Goal: Task Accomplishment & Management: Complete application form

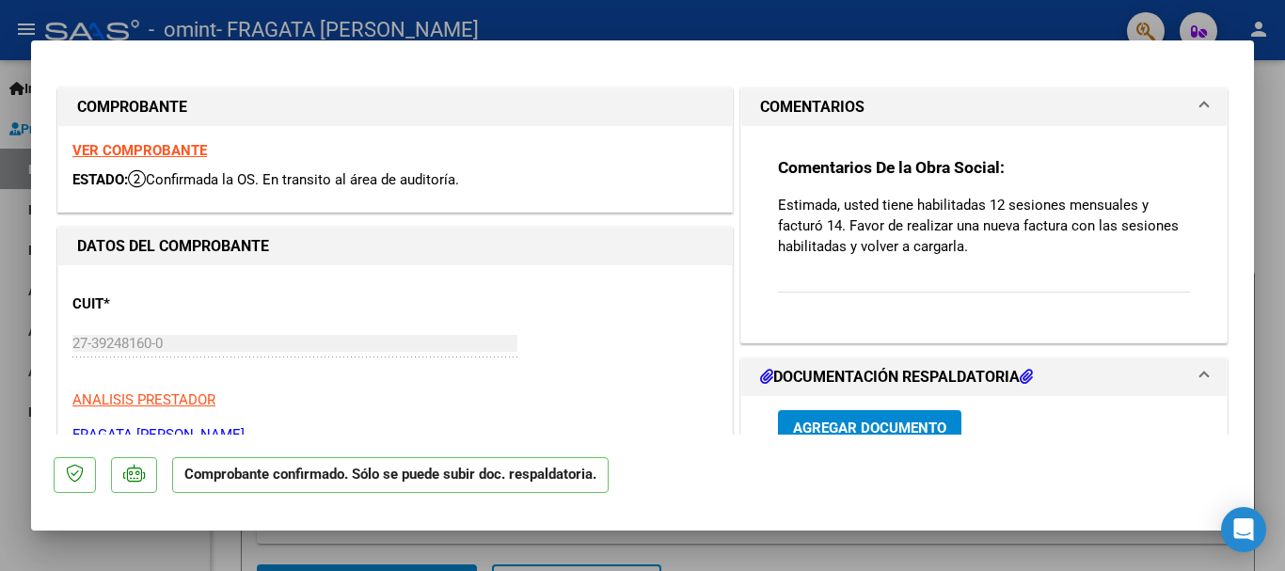
click at [1088, 561] on div at bounding box center [642, 285] width 1285 height 571
type input "$ 0,00"
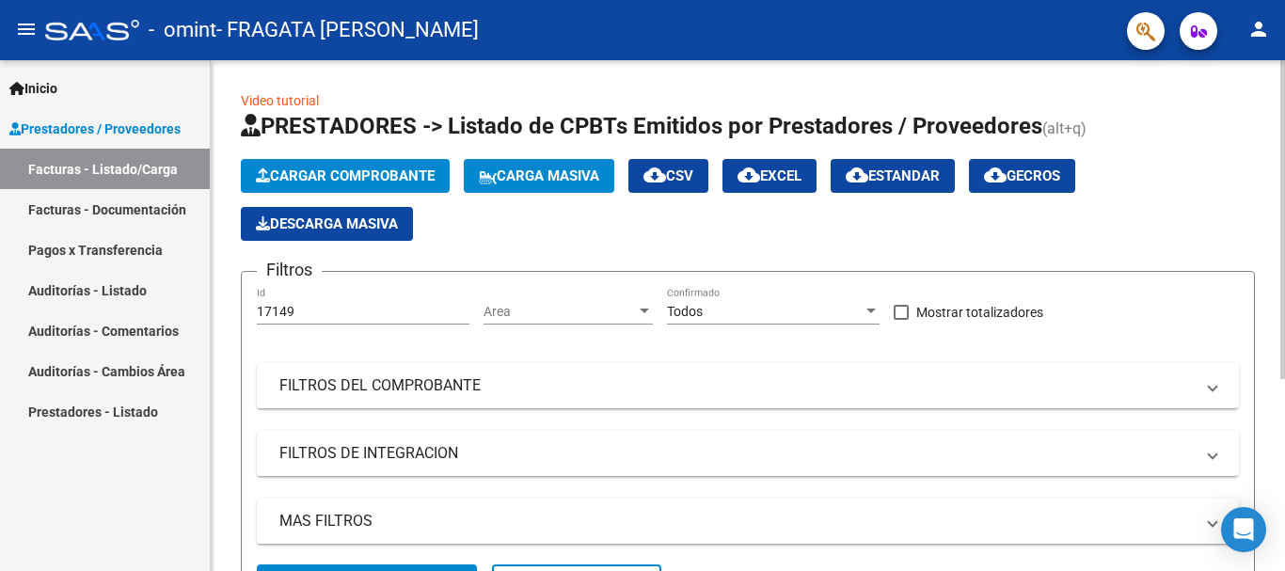
click at [370, 170] on span "Cargar Comprobante" at bounding box center [345, 176] width 179 height 17
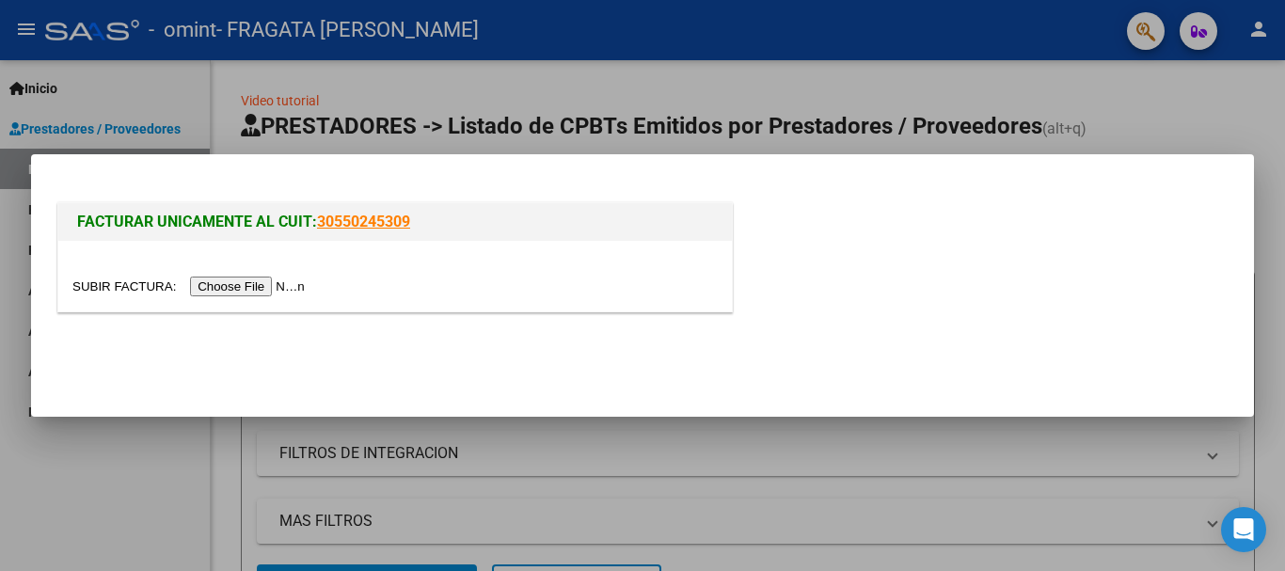
click at [263, 288] on input "file" at bounding box center [191, 287] width 238 height 20
click at [248, 284] on input "file" at bounding box center [191, 287] width 238 height 20
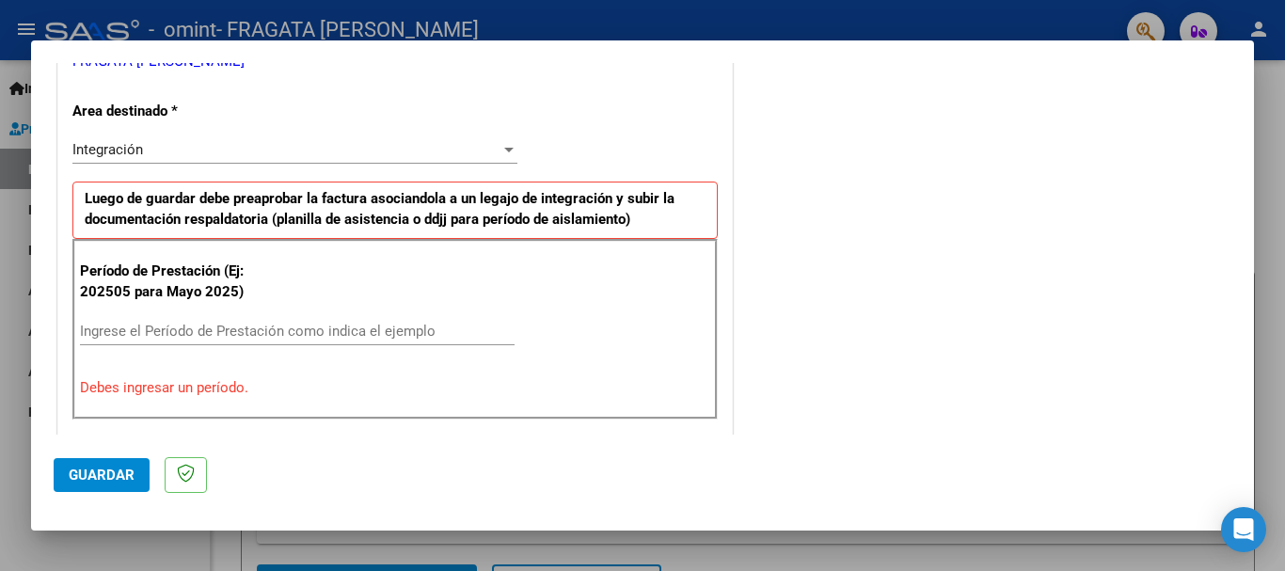
scroll to position [416, 0]
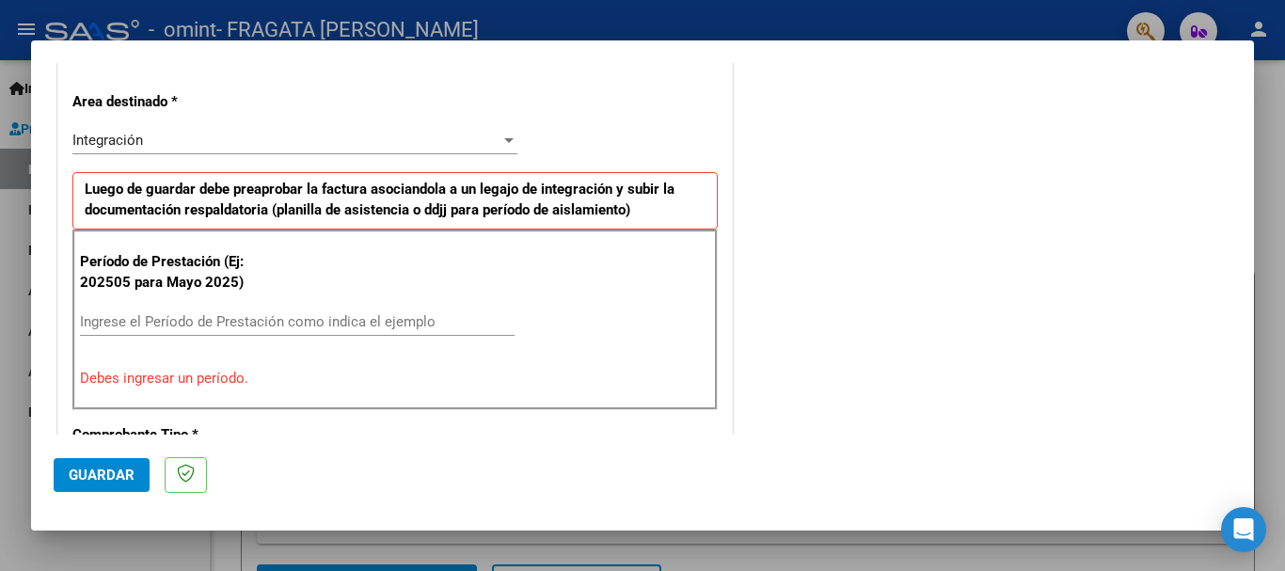
click at [485, 144] on div "Integración" at bounding box center [286, 140] width 428 height 17
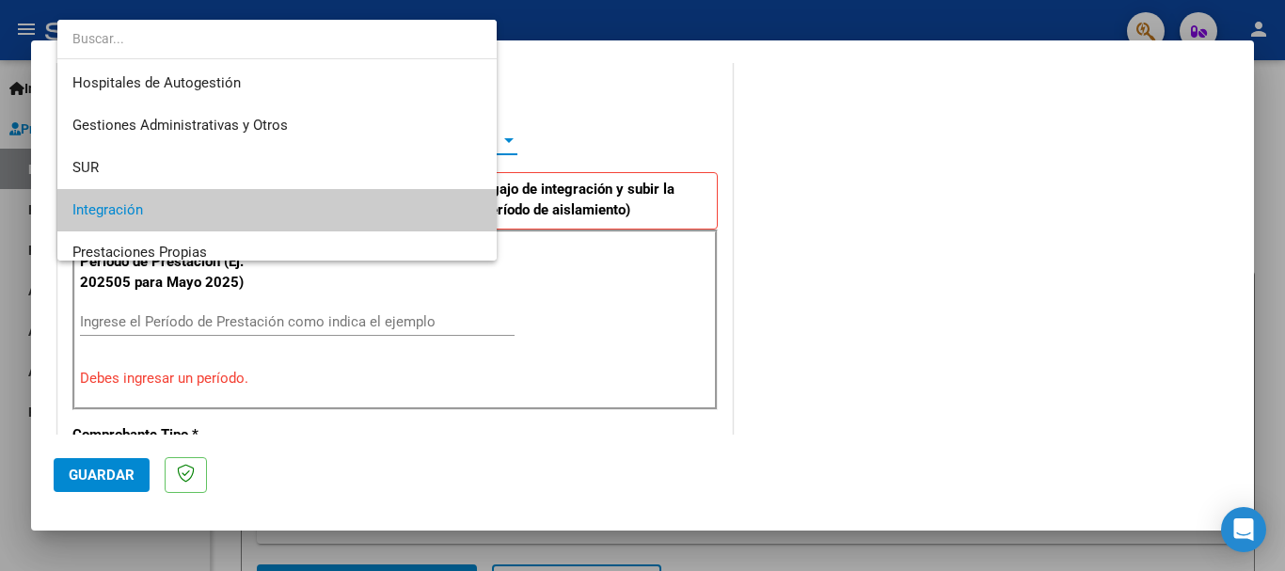
scroll to position [71, 0]
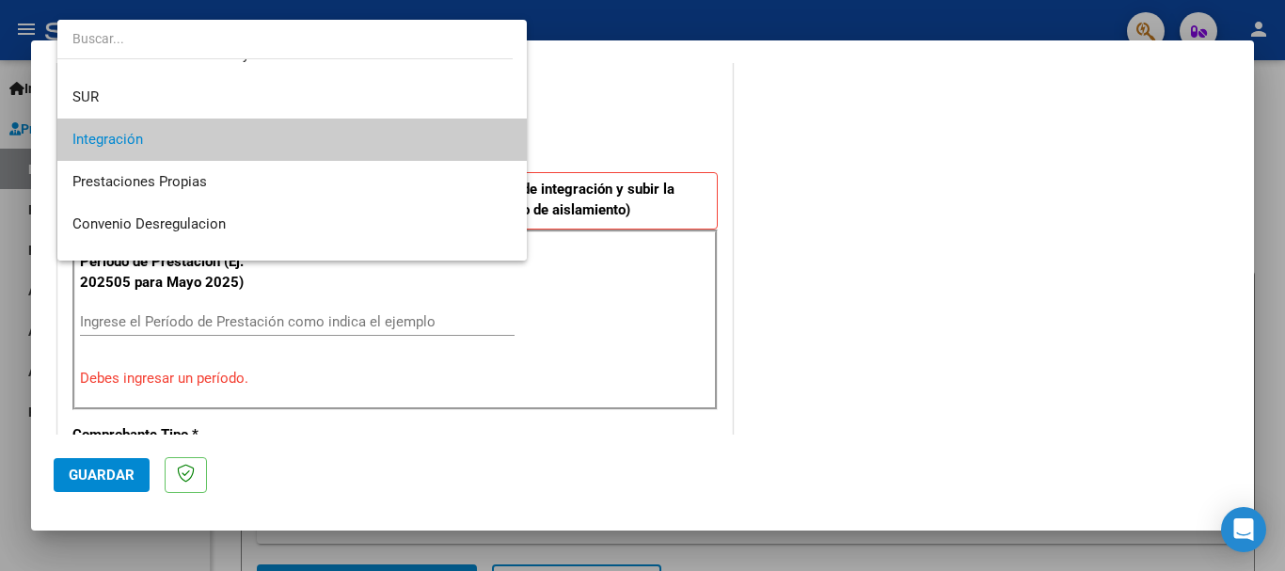
click at [482, 148] on span "Integración" at bounding box center [291, 140] width 439 height 42
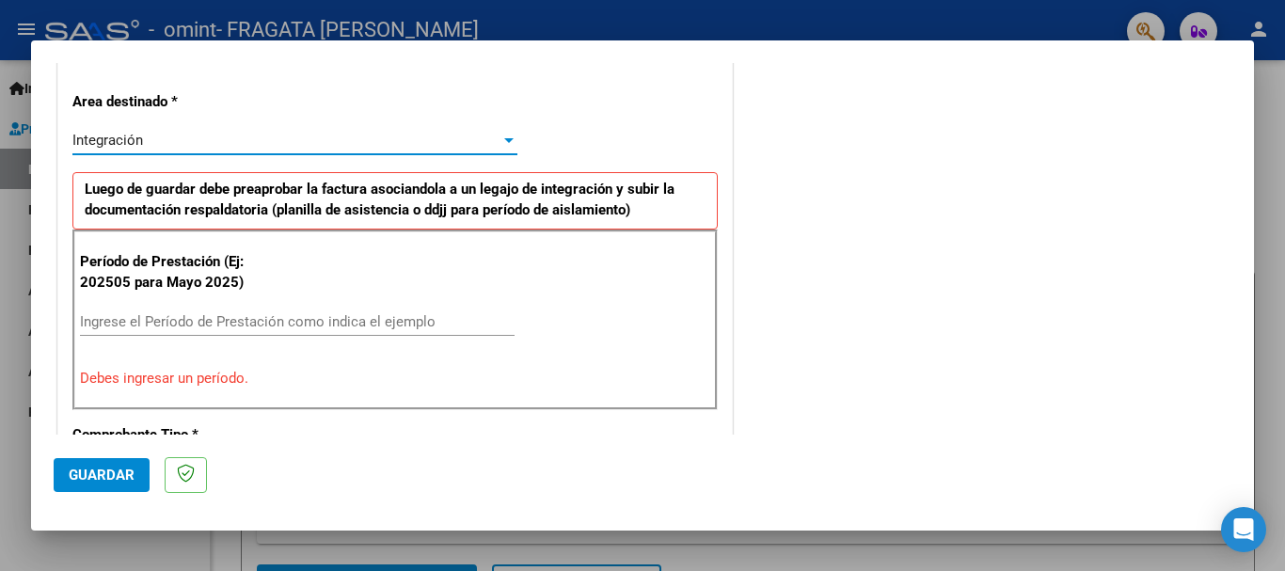
click at [288, 323] on input "Ingrese el Período de Prestación como indica el ejemplo" at bounding box center [297, 321] width 435 height 17
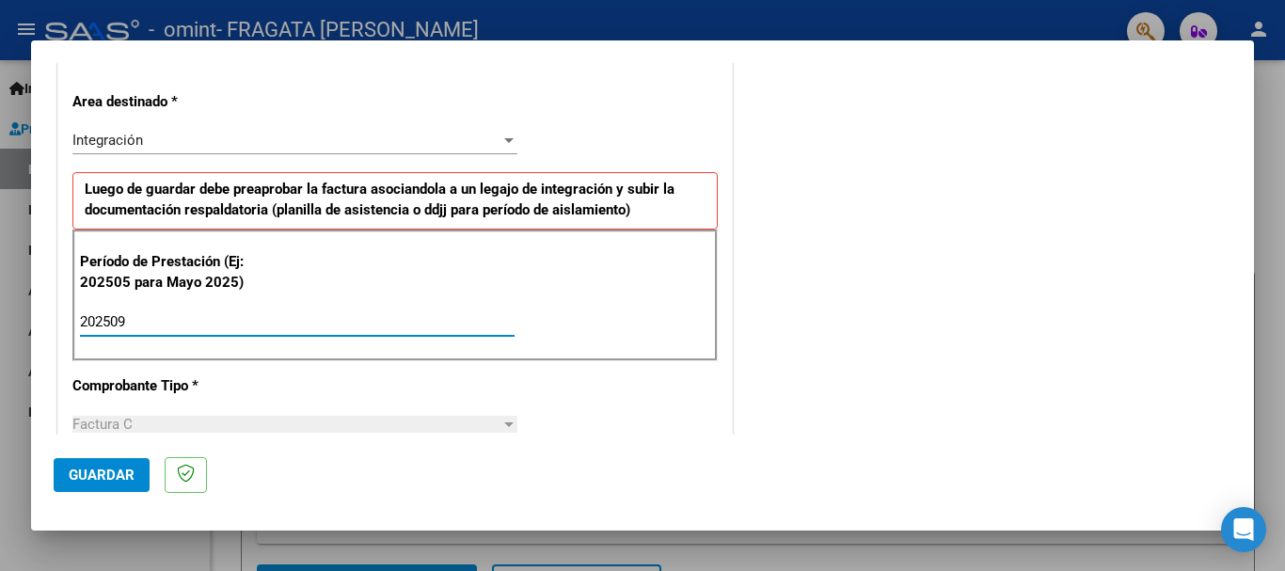
type input "202509"
click at [375, 418] on div "Factura C" at bounding box center [286, 424] width 428 height 17
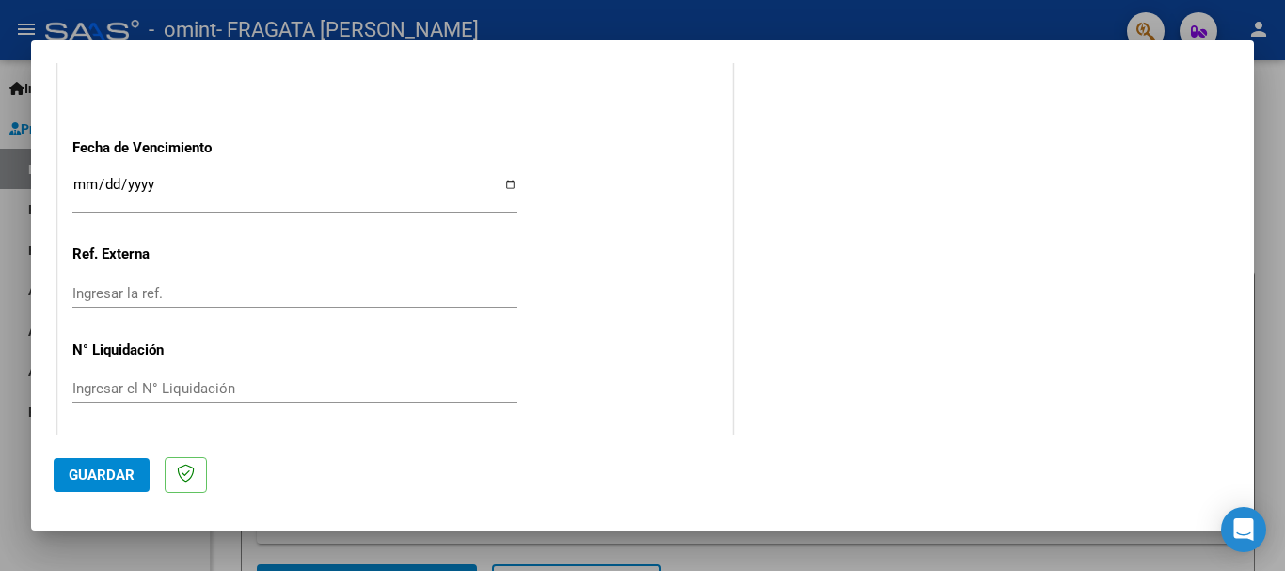
scroll to position [1285, 0]
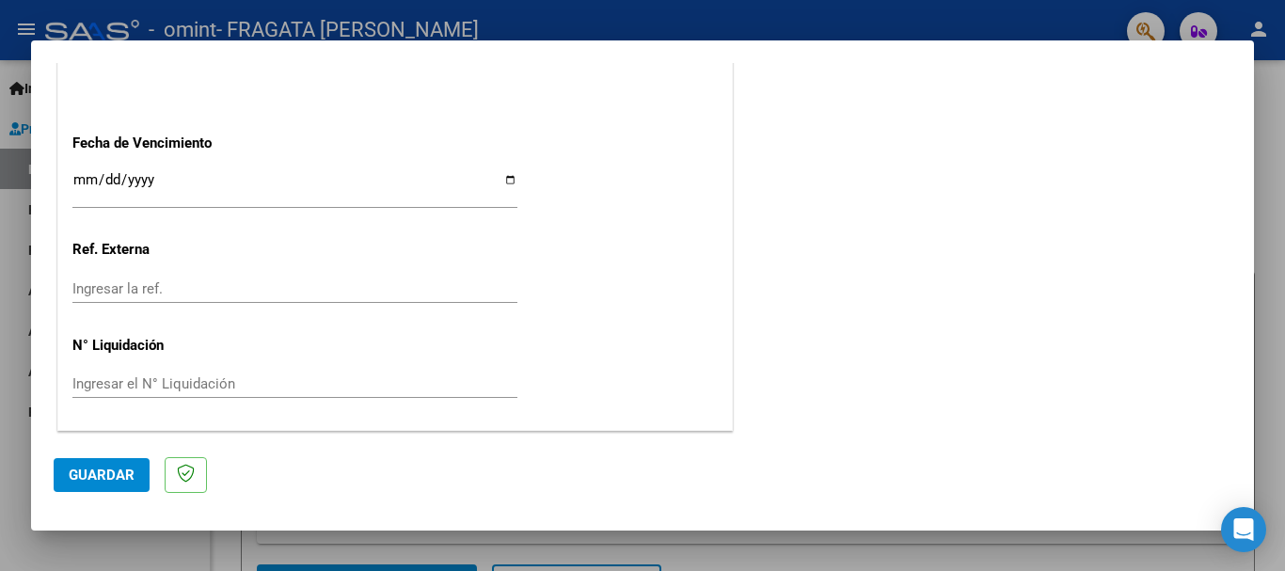
click at [110, 476] on span "Guardar" at bounding box center [102, 475] width 66 height 17
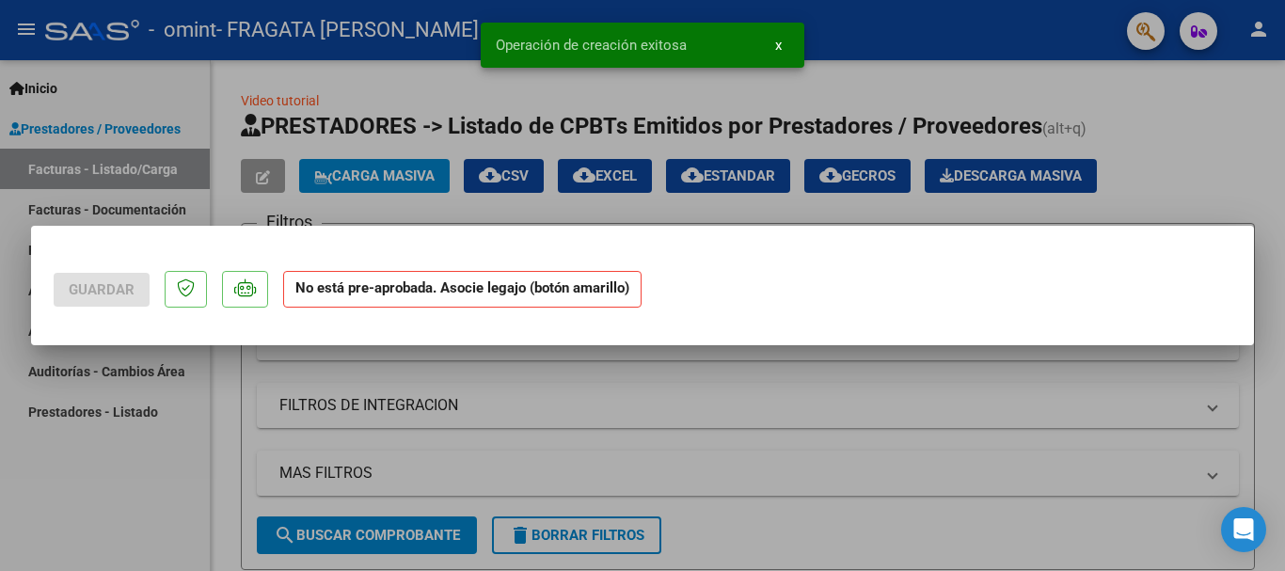
scroll to position [0, 0]
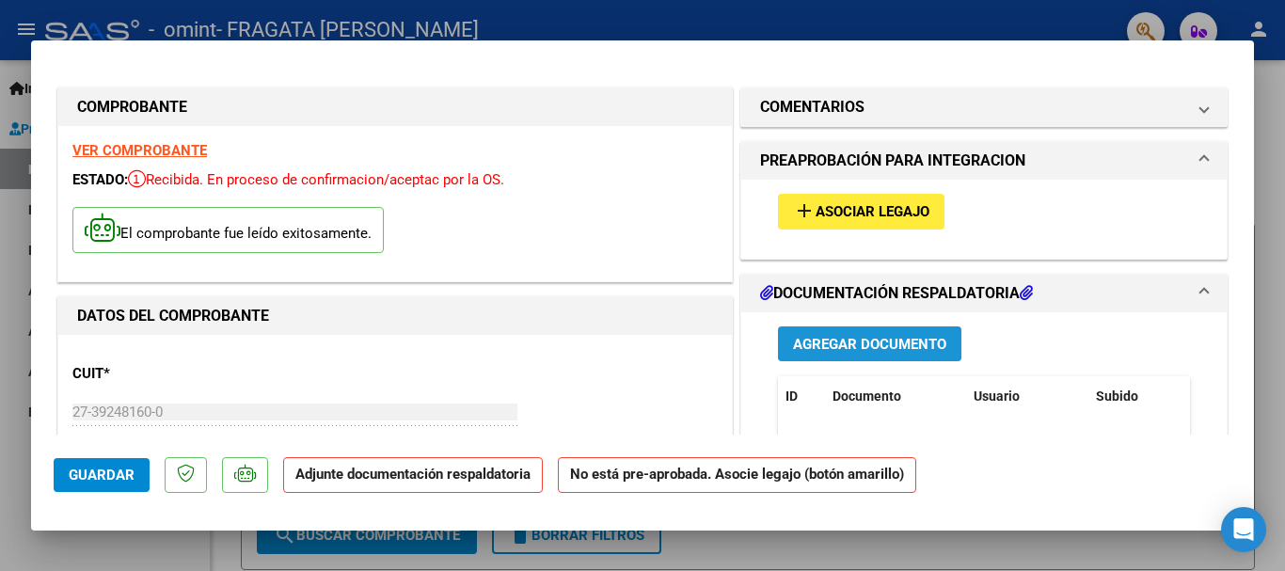
click at [873, 344] on span "Agregar Documento" at bounding box center [869, 344] width 153 height 17
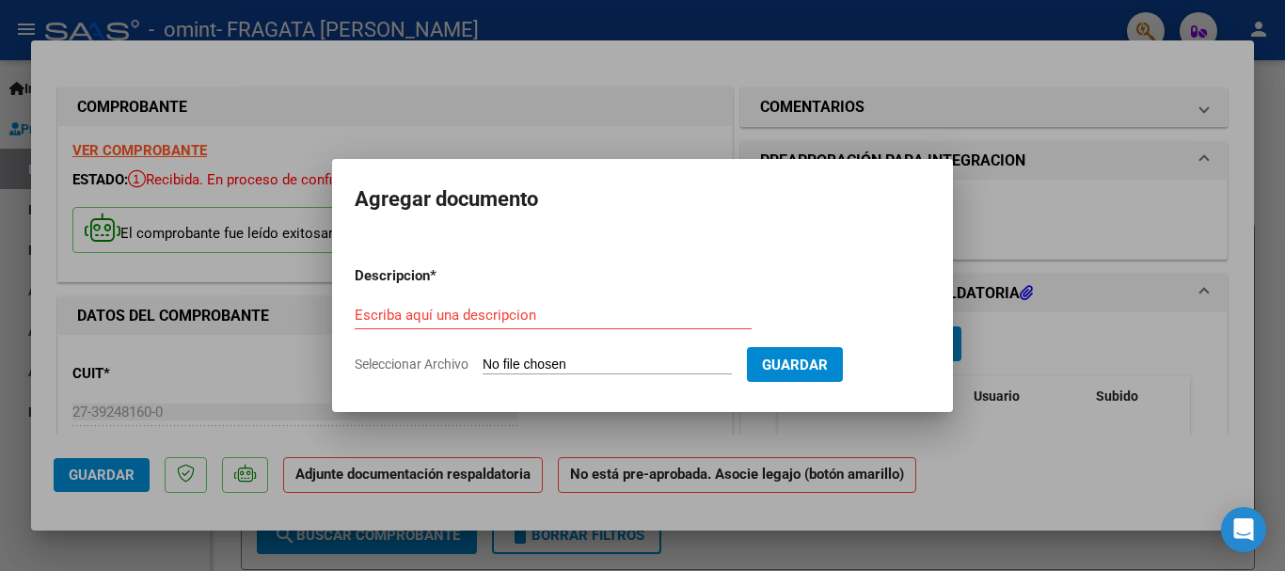
click at [711, 366] on input "Seleccionar Archivo" at bounding box center [607, 366] width 249 height 18
click at [677, 320] on input "Escriba aquí una descripcion" at bounding box center [553, 315] width 397 height 17
click at [585, 361] on input "Seleccionar Archivo" at bounding box center [607, 366] width 249 height 18
type input "C:\fakepath\asistencia [PERSON_NAME] sept.pdf"
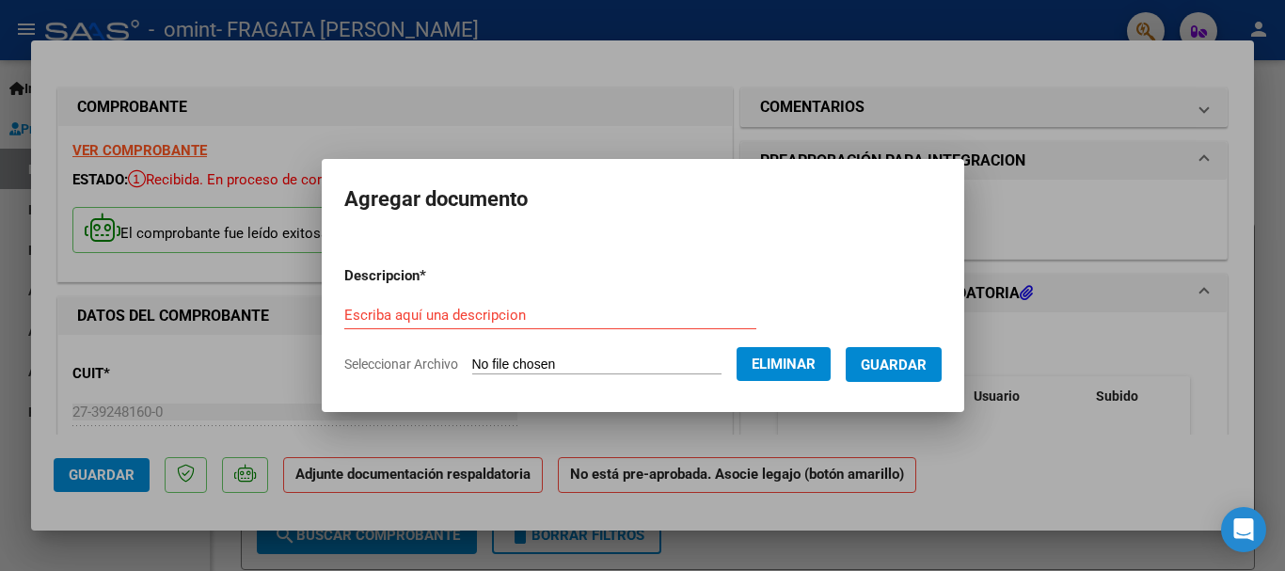
click at [491, 321] on input "Escriba aquí una descripcion" at bounding box center [550, 315] width 412 height 17
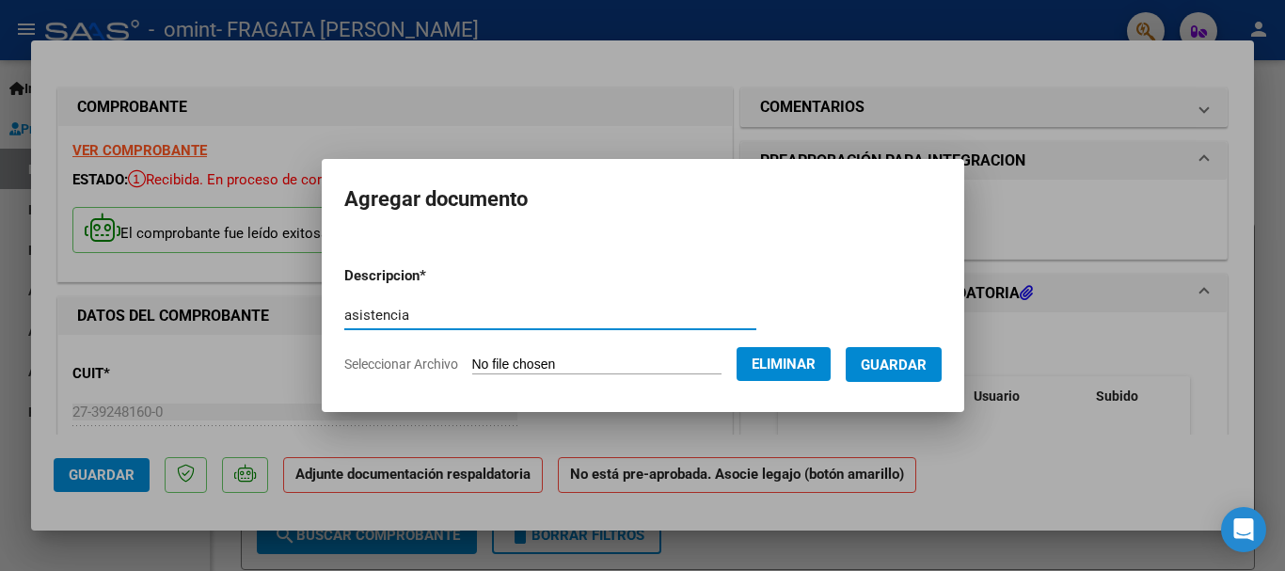
type input "asistencia"
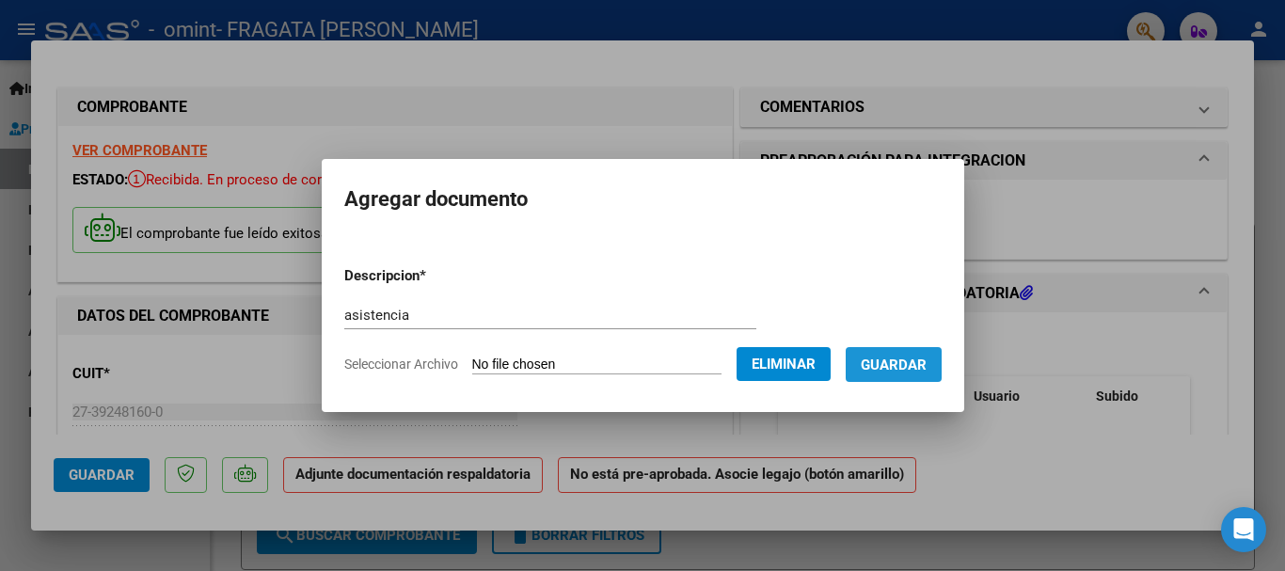
click at [927, 369] on span "Guardar" at bounding box center [894, 365] width 66 height 17
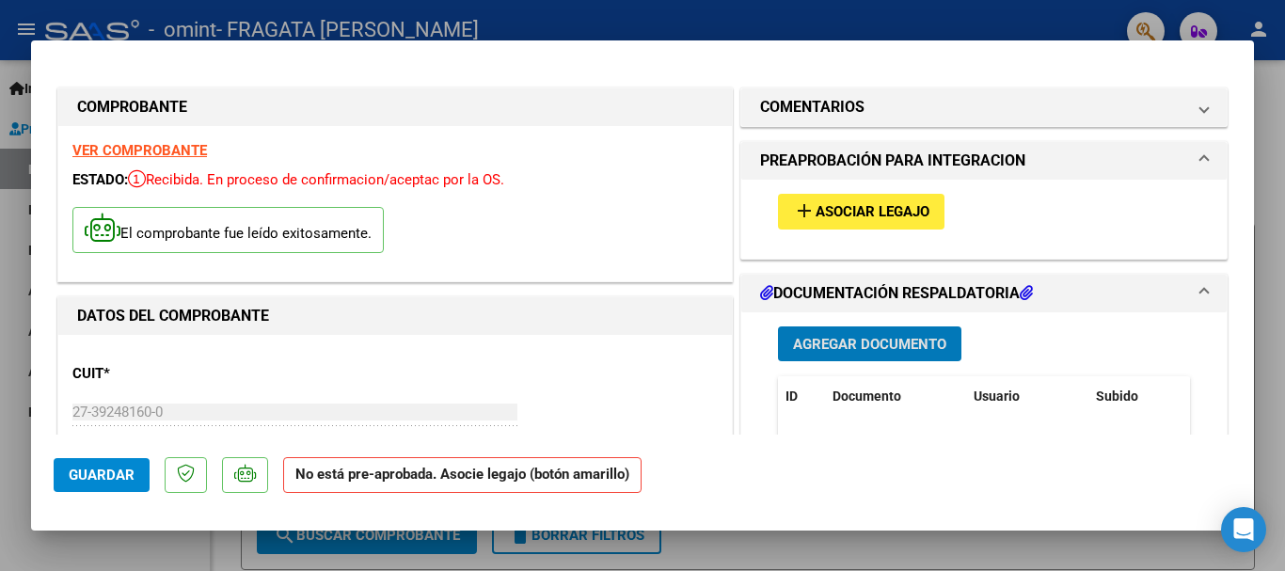
click at [830, 212] on span "Asociar Legajo" at bounding box center [873, 212] width 114 height 17
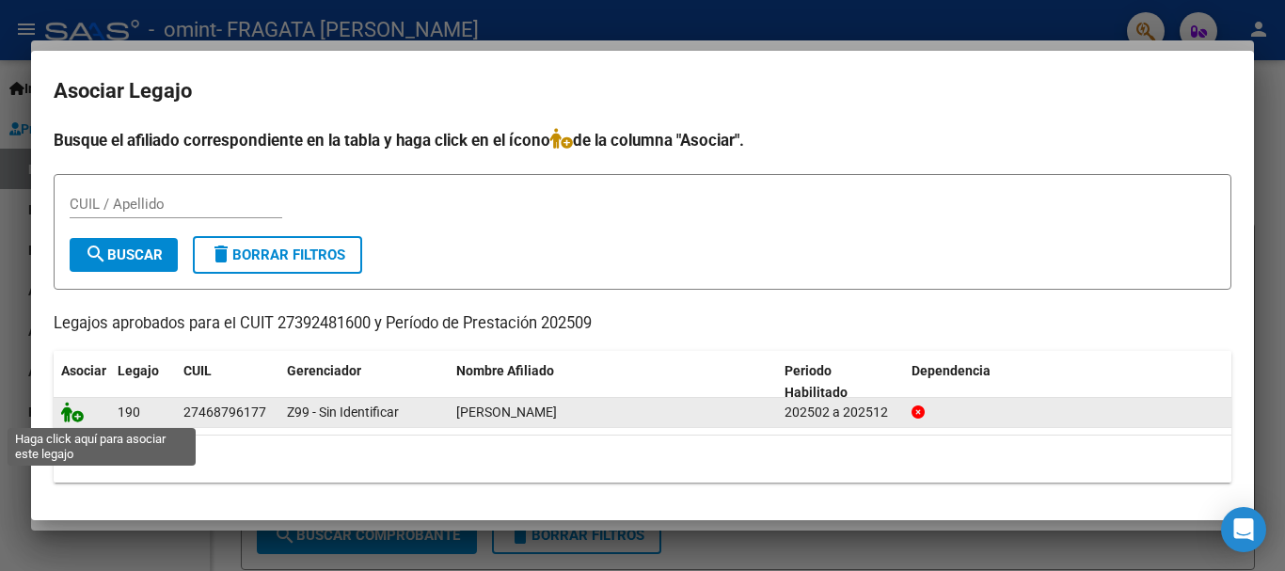
click at [77, 414] on icon at bounding box center [72, 412] width 23 height 21
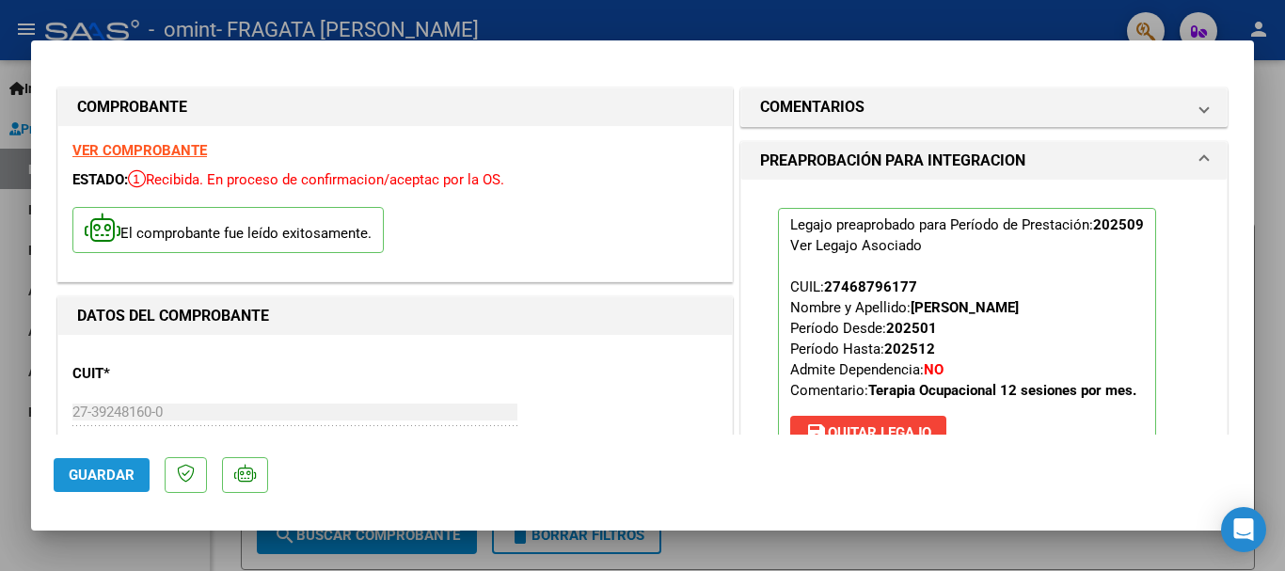
click at [114, 477] on span "Guardar" at bounding box center [102, 475] width 66 height 17
click at [1180, 161] on span "PREAPROBACIÓN PARA INTEGRACION" at bounding box center [980, 161] width 440 height 23
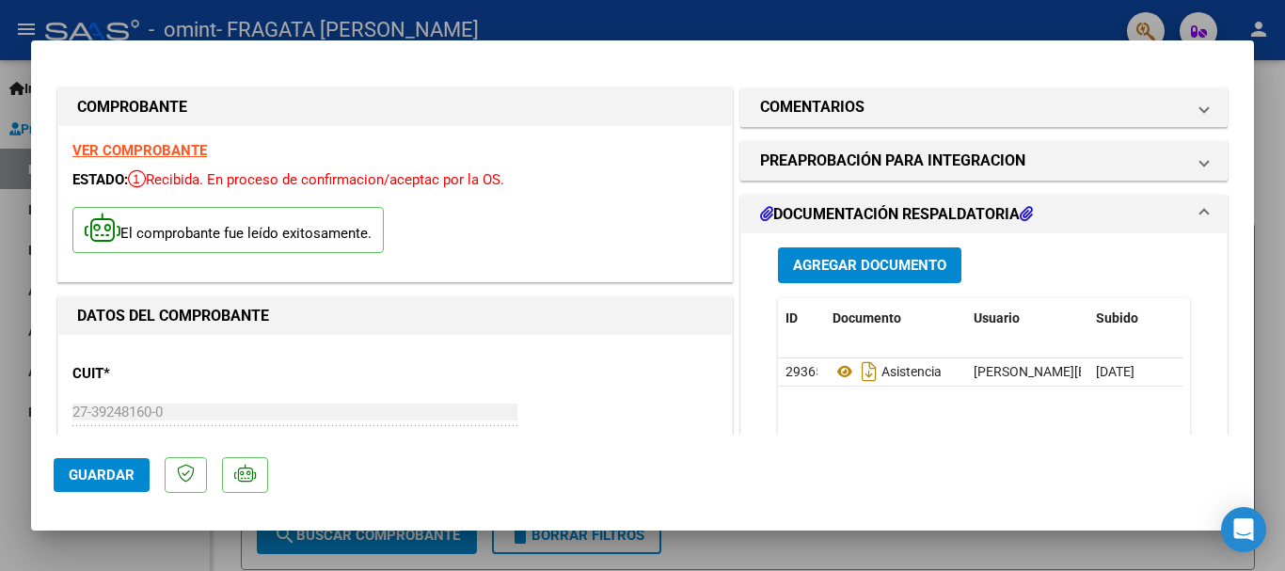
click at [1201, 212] on span at bounding box center [1205, 214] width 8 height 23
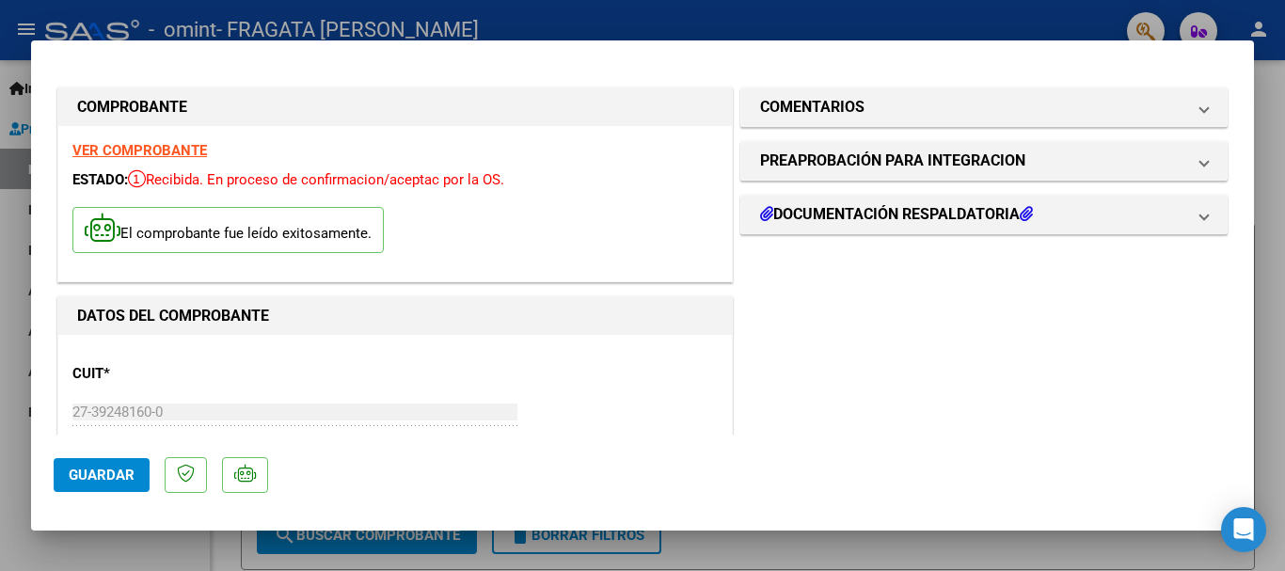
click at [184, 484] on p at bounding box center [186, 475] width 42 height 37
click at [115, 477] on span "Guardar" at bounding box center [102, 475] width 66 height 17
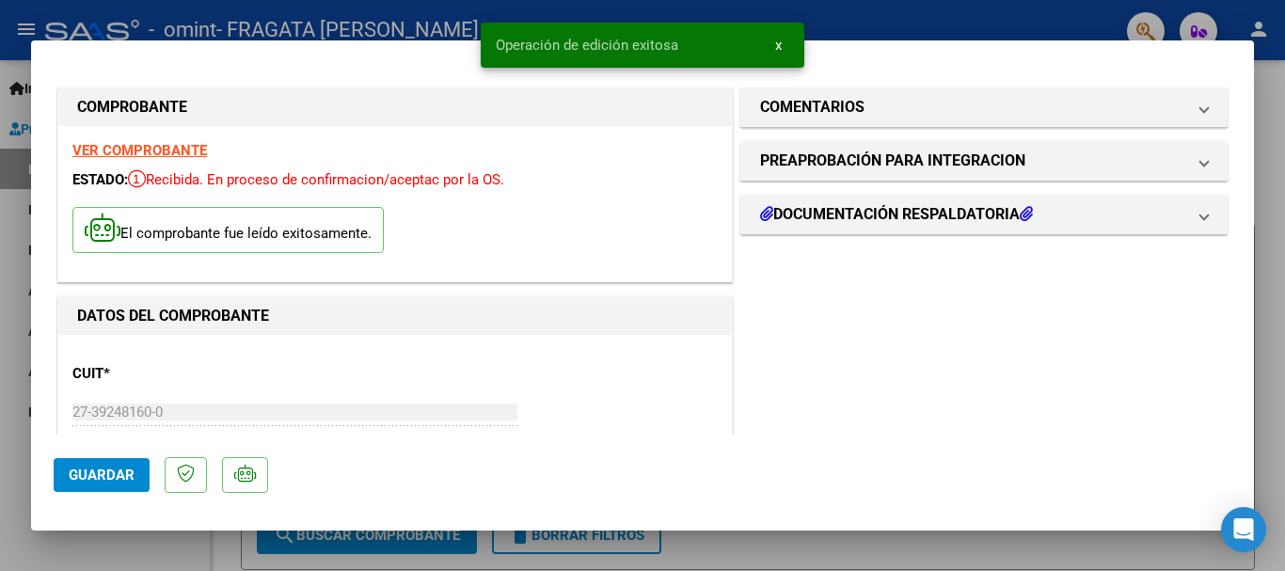
click at [1018, 0] on div at bounding box center [642, 285] width 1285 height 571
type input "$ 0,00"
